Goal: Task Accomplishment & Management: Use online tool/utility

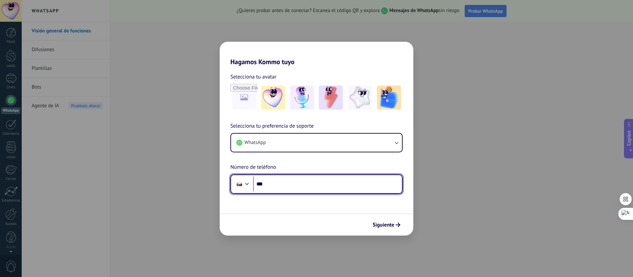
click at [283, 183] on input "***" at bounding box center [327, 183] width 149 height 15
type input "**********"
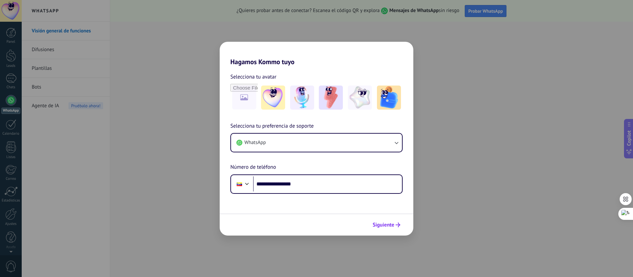
click at [390, 227] on span "Siguiente" at bounding box center [383, 224] width 22 height 5
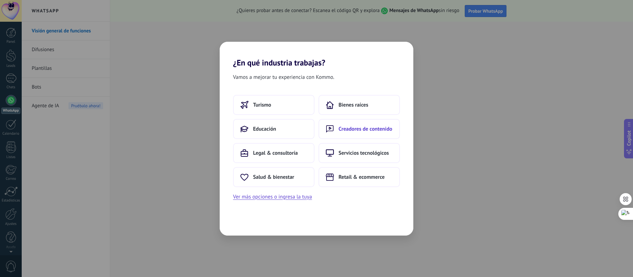
click at [373, 132] on span "Creadores de contenido" at bounding box center [365, 128] width 54 height 7
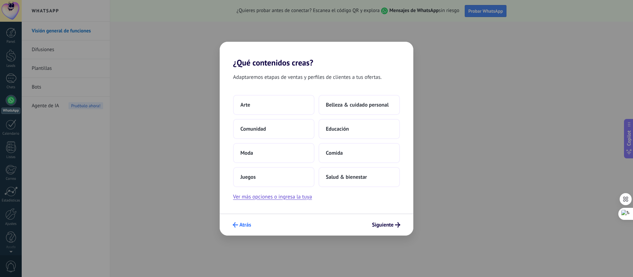
click at [247, 225] on span "Atrás" at bounding box center [245, 224] width 12 height 5
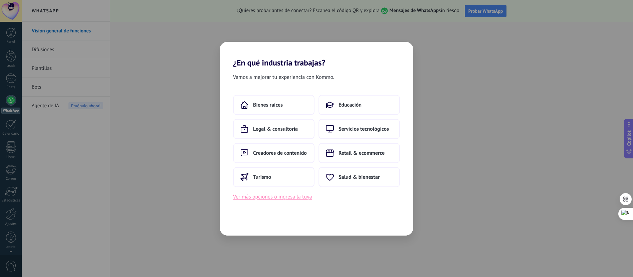
click at [294, 198] on button "Ver más opciones o ingresa la tuya" at bounding box center [272, 196] width 79 height 9
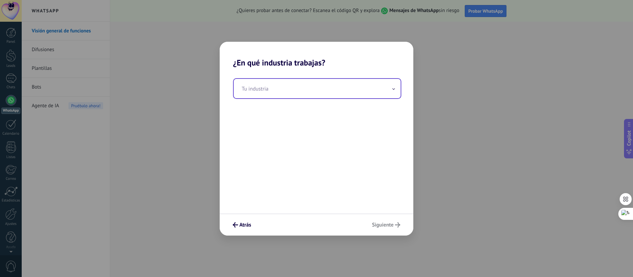
click at [278, 90] on input "text" at bounding box center [317, 88] width 167 height 19
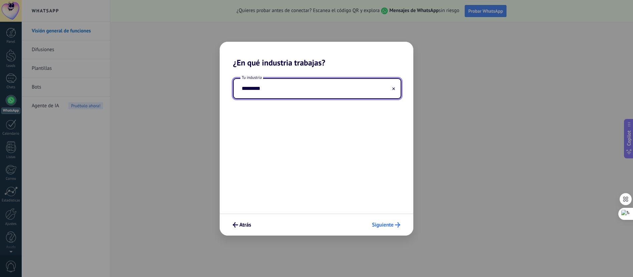
type input "*********"
click at [384, 225] on span "Siguiente" at bounding box center [383, 224] width 22 height 5
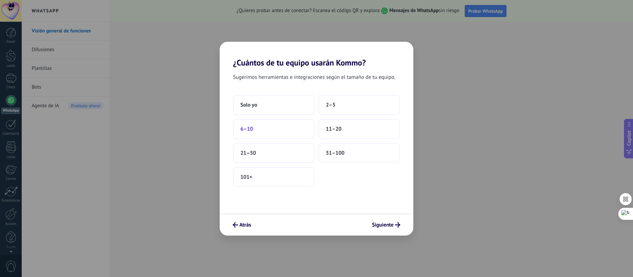
click at [277, 131] on button "6–10" at bounding box center [273, 129] width 81 height 20
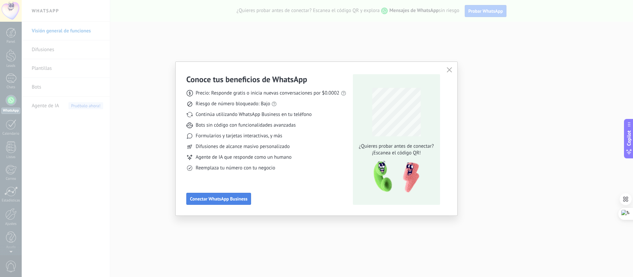
click at [232, 203] on button "Conectar WhatsApp Business" at bounding box center [218, 199] width 65 height 12
click at [234, 198] on span "Conectar WhatsApp Business" at bounding box center [218, 198] width 57 height 5
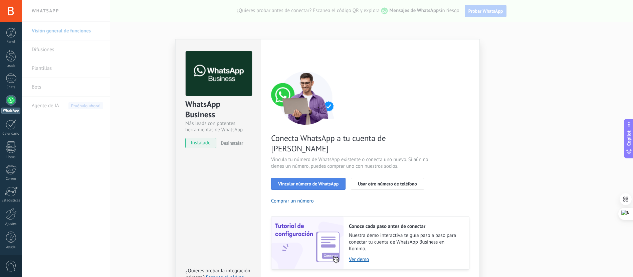
click at [323, 181] on span "Vincular número de WhatsApp" at bounding box center [308, 183] width 60 height 5
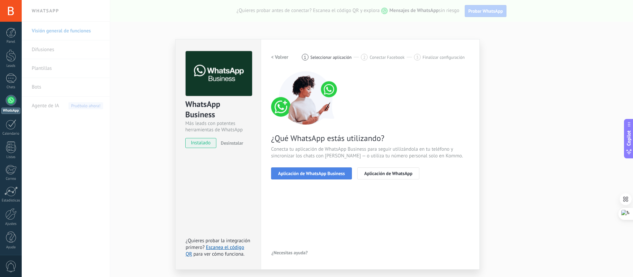
click at [312, 173] on span "Aplicación de WhatsApp Business" at bounding box center [311, 173] width 67 height 5
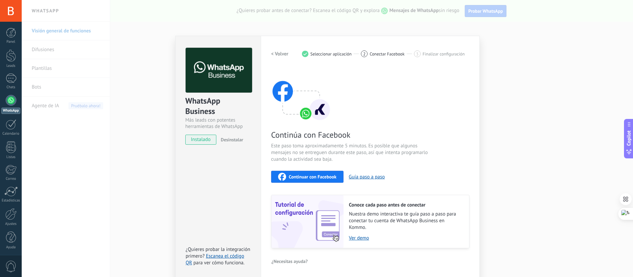
scroll to position [4, 0]
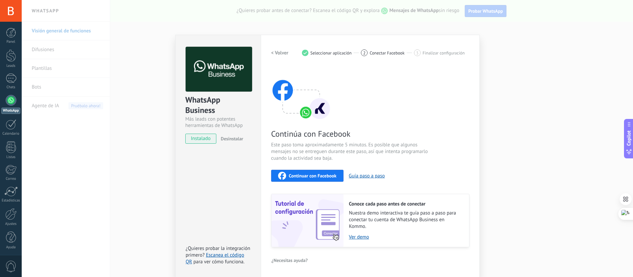
click at [328, 177] on span "Continuar con Facebook" at bounding box center [313, 175] width 48 height 5
click at [317, 171] on button "Continuar con Facebook" at bounding box center [307, 176] width 72 height 12
click at [41, 148] on div "WhatsApp Business Más leads con potentes herramientas de WhatsApp instalado Des…" at bounding box center [327, 138] width 611 height 277
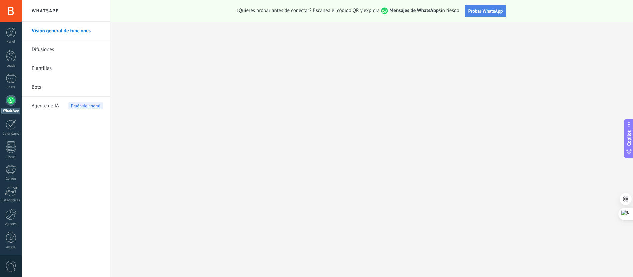
click at [484, 8] on button "Probar WhatsApp" at bounding box center [486, 11] width 42 height 12
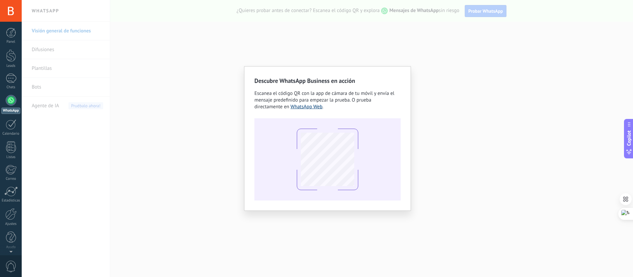
click at [310, 106] on link "WhatsApp Web" at bounding box center [306, 106] width 32 height 6
click at [449, 157] on div "Descubre WhatsApp Business en acción Escanea el código QR con la app de cámara …" at bounding box center [327, 138] width 611 height 277
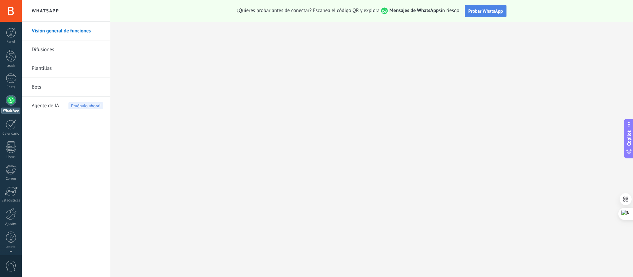
click at [489, 11] on span "Probar WhatsApp" at bounding box center [485, 11] width 35 height 6
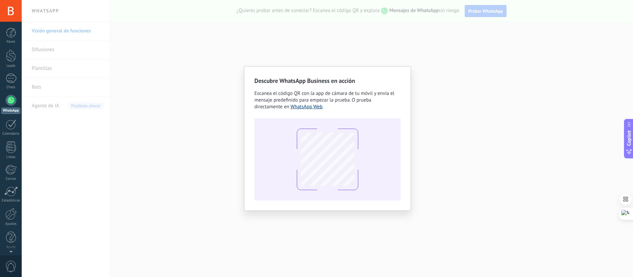
click at [307, 106] on link "WhatsApp Web" at bounding box center [306, 106] width 32 height 6
click at [472, 146] on div "Descubre WhatsApp Business en acción Escanea el código QR con la app de cámara …" at bounding box center [327, 138] width 611 height 277
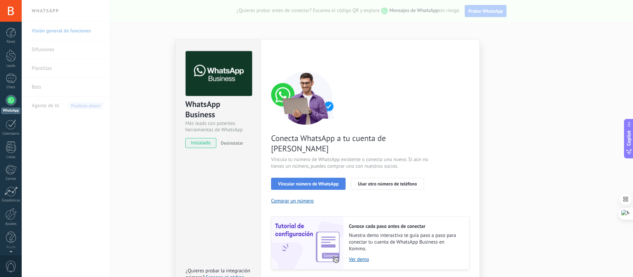
click at [305, 181] on span "Vincular número de WhatsApp" at bounding box center [308, 183] width 60 height 5
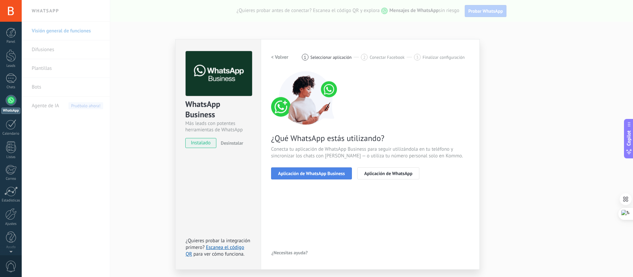
click at [306, 172] on span "Aplicación de WhatsApp Business" at bounding box center [311, 173] width 67 height 5
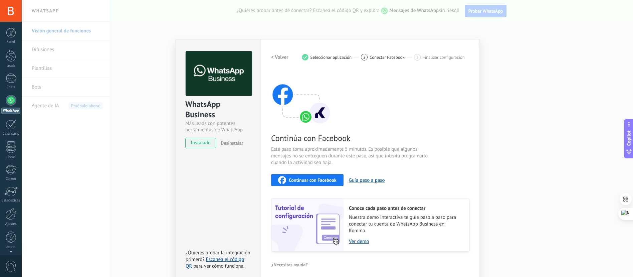
click at [307, 179] on span "Continuar con Facebook" at bounding box center [313, 180] width 48 height 5
click at [334, 57] on span "Seleccionar aplicación" at bounding box center [330, 57] width 41 height 5
drag, startPoint x: 10, startPoint y: 95, endPoint x: 10, endPoint y: 101, distance: 5.7
click at [9, 95] on div at bounding box center [11, 100] width 11 height 11
click at [10, 101] on div at bounding box center [11, 100] width 11 height 11
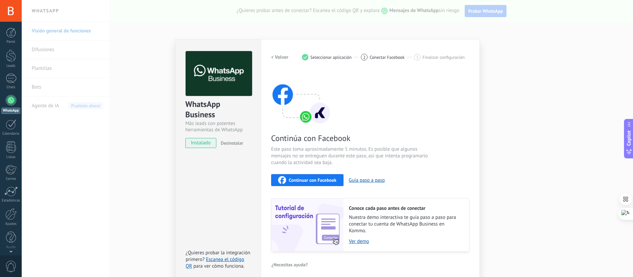
click at [10, 101] on div at bounding box center [11, 100] width 11 height 11
